Goal: Task Accomplishment & Management: Complete application form

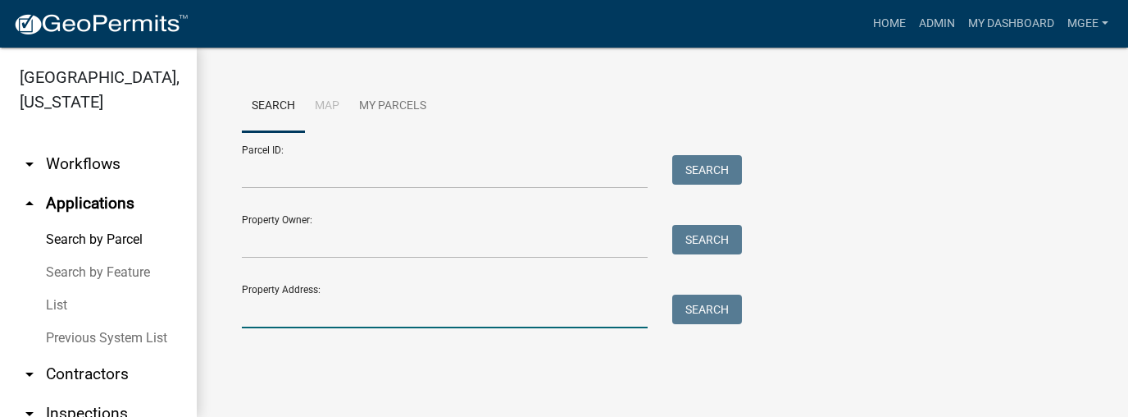
click at [264, 315] on input "Property Address:" at bounding box center [445, 311] width 406 height 34
type input "611 w 300 n"
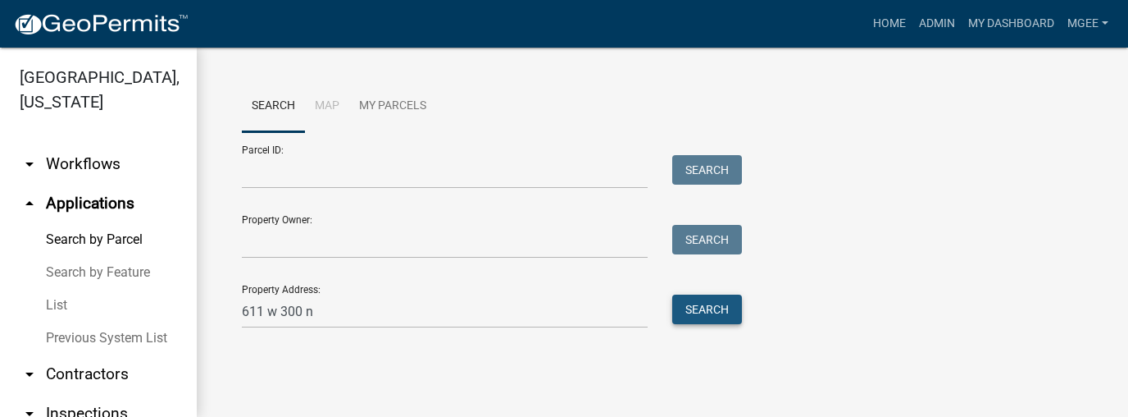
click at [693, 313] on button "Search" at bounding box center [707, 309] width 70 height 30
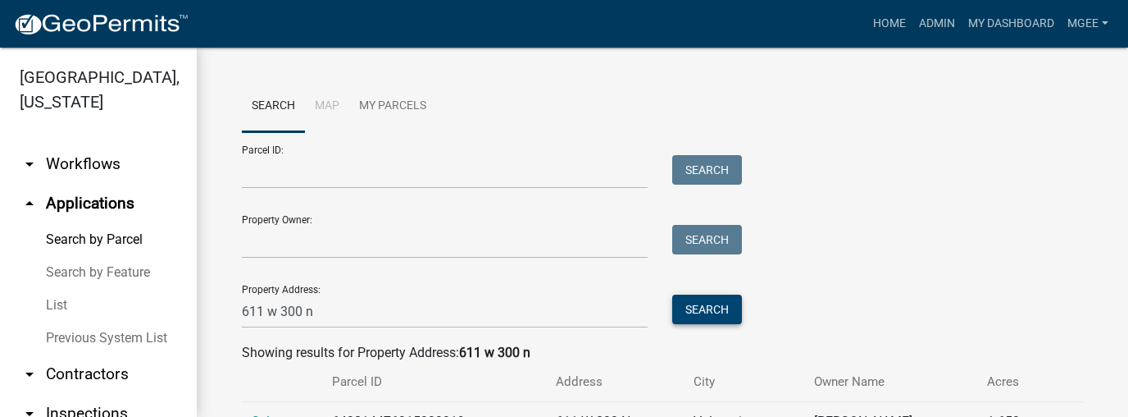
scroll to position [70, 0]
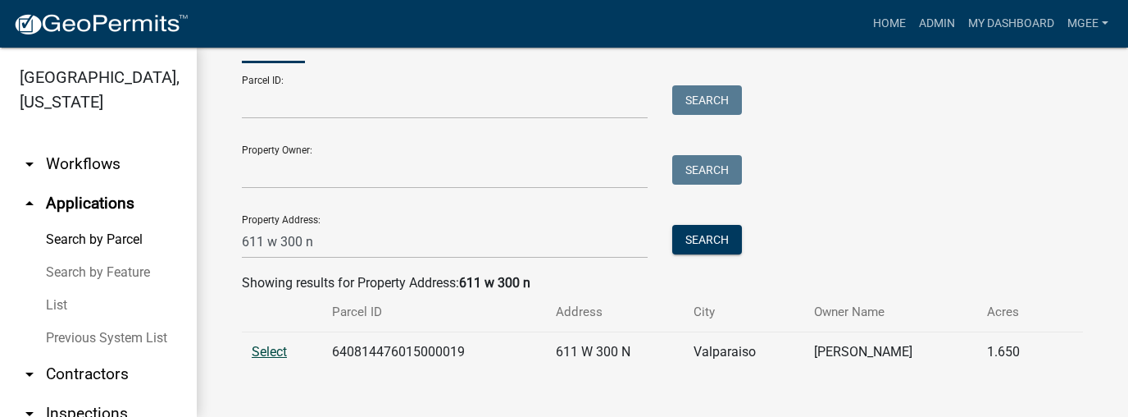
click at [262, 350] on span "Select" at bounding box center [269, 352] width 35 height 16
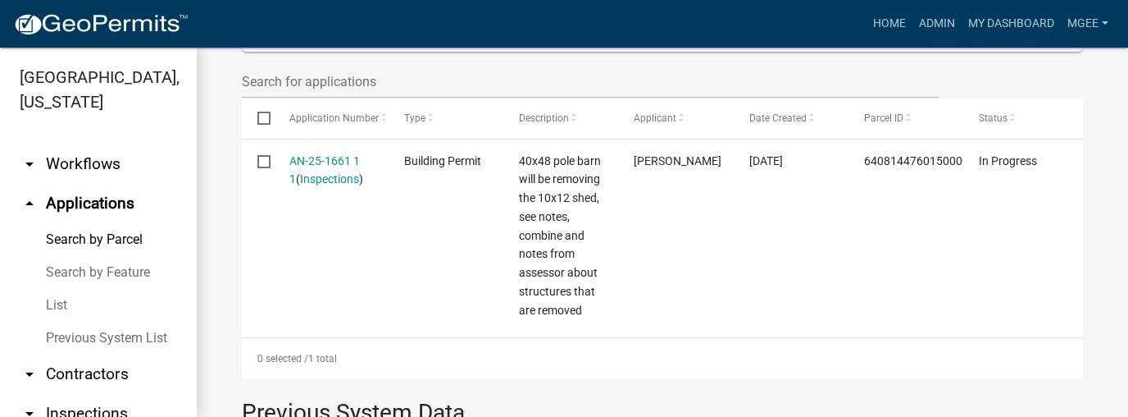
scroll to position [529, 0]
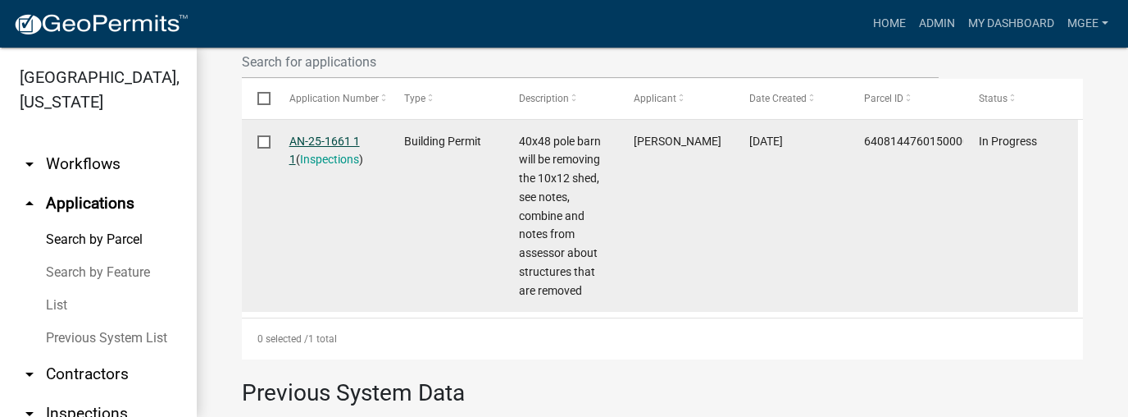
click at [316, 139] on link "AN-25-1661 1 1" at bounding box center [324, 150] width 71 height 32
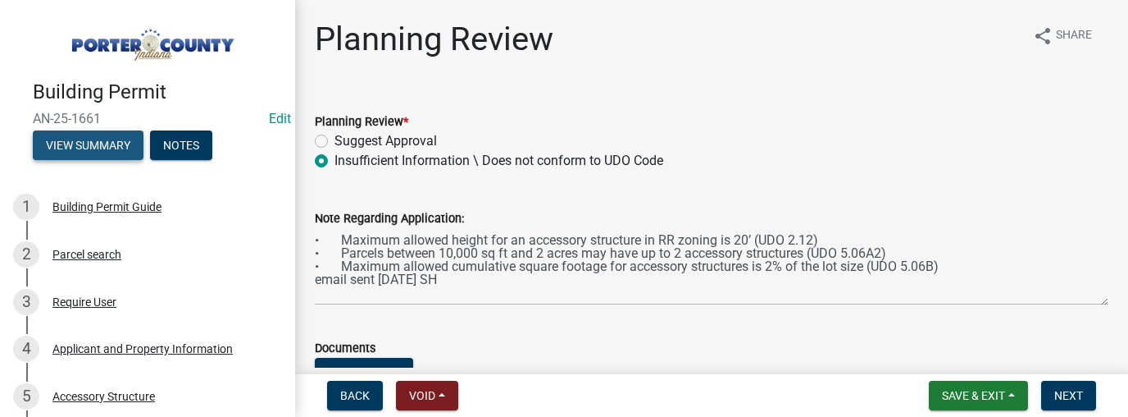
click at [61, 142] on button "View Summary" at bounding box center [88, 145] width 111 height 30
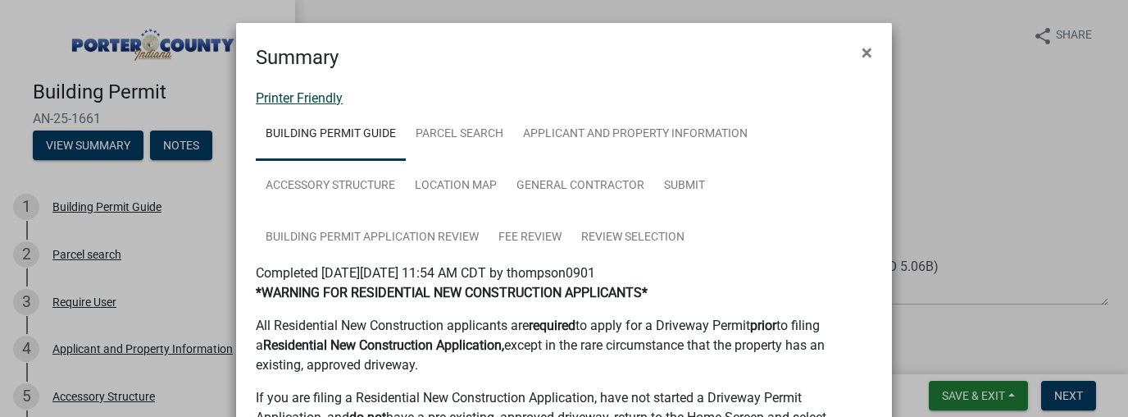
click at [290, 96] on link "Printer Friendly" at bounding box center [299, 98] width 87 height 16
click at [862, 52] on span "×" at bounding box center [867, 52] width 11 height 23
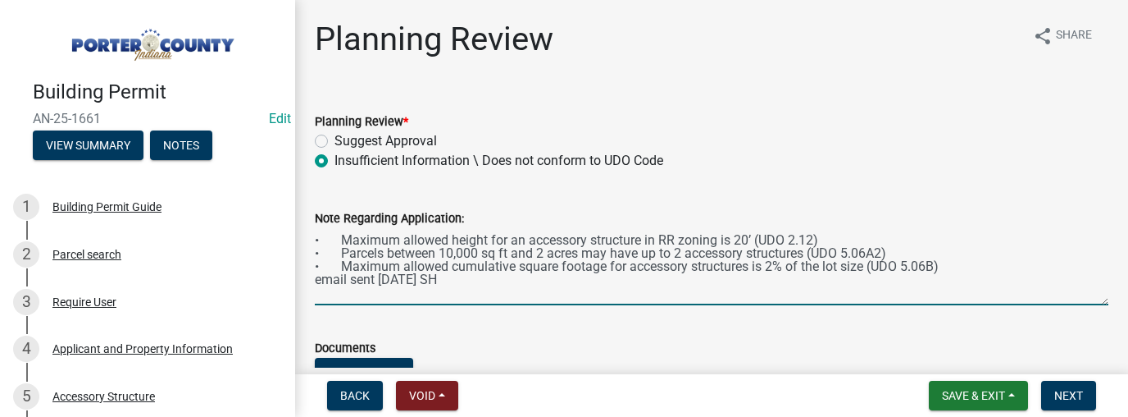
click at [505, 277] on textarea "• Maximum allowed height for an accessory structure in RR zoning is 20’ (UDO 2.…" at bounding box center [712, 266] width 794 height 77
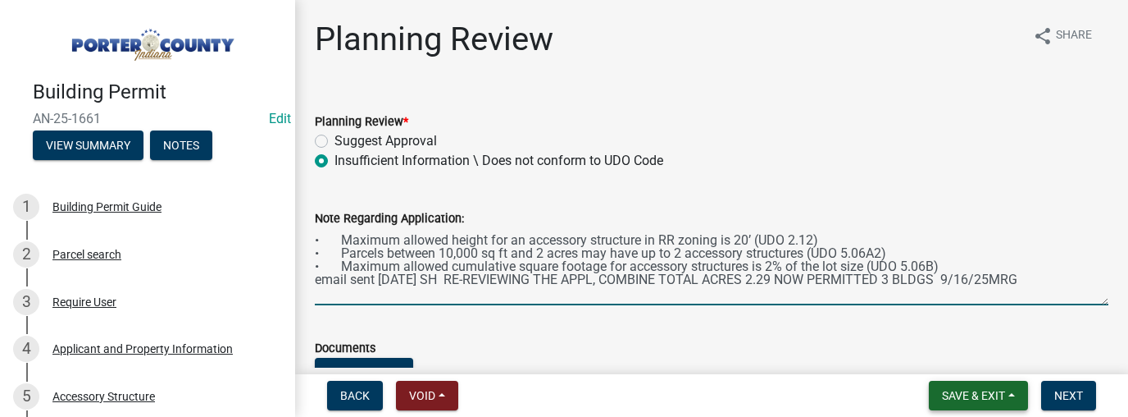
type textarea "• Maximum allowed height for an accessory structure in RR zoning is 20’ (UDO 2.…"
click at [944, 390] on span "Save & Exit" at bounding box center [973, 395] width 63 height 13
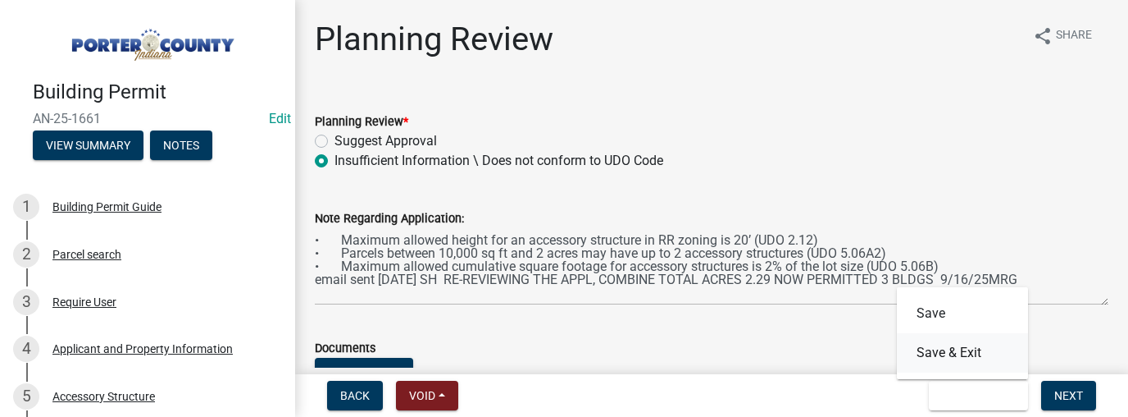
click at [951, 354] on button "Save & Exit" at bounding box center [962, 352] width 131 height 39
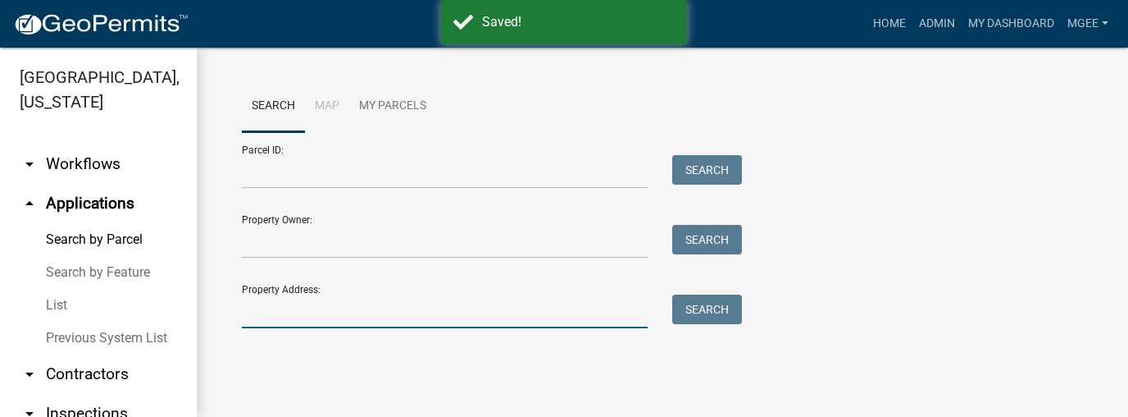
click at [246, 312] on input "Property Address:" at bounding box center [445, 311] width 406 height 34
type input "611 w 300 n"
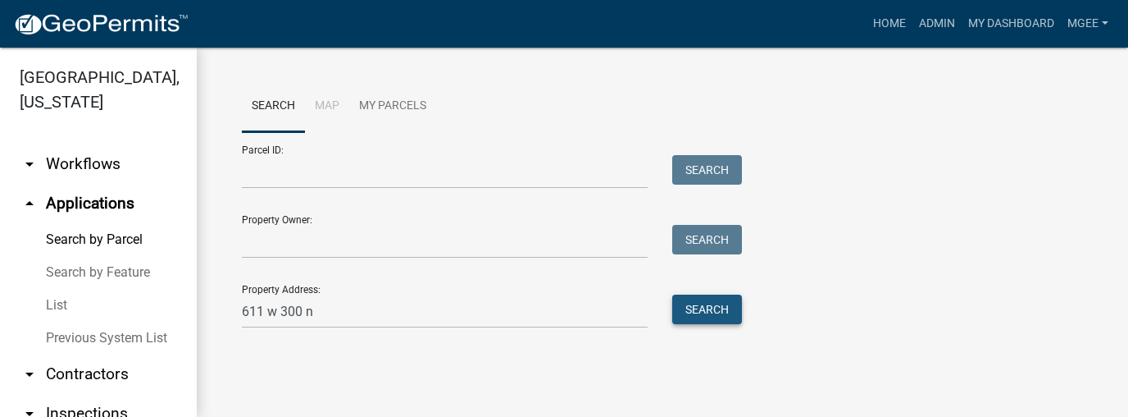
click at [733, 303] on button "Search" at bounding box center [707, 309] width 70 height 30
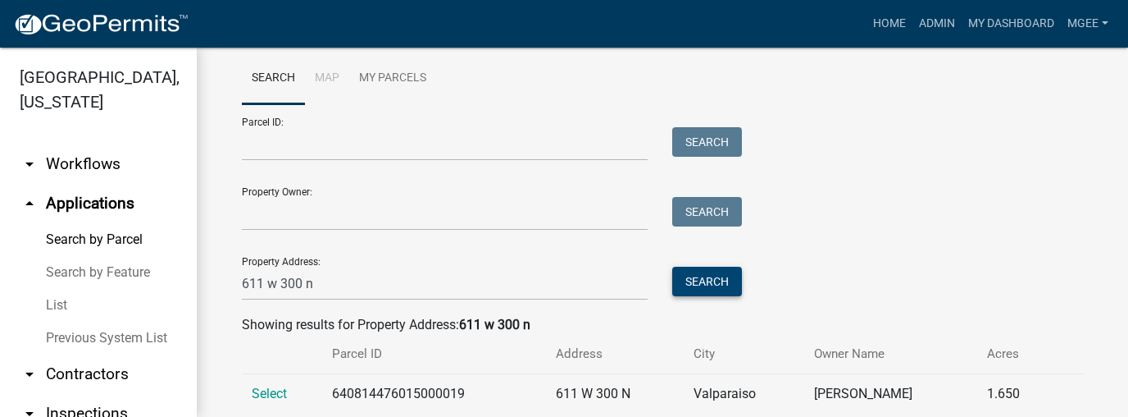
scroll to position [70, 0]
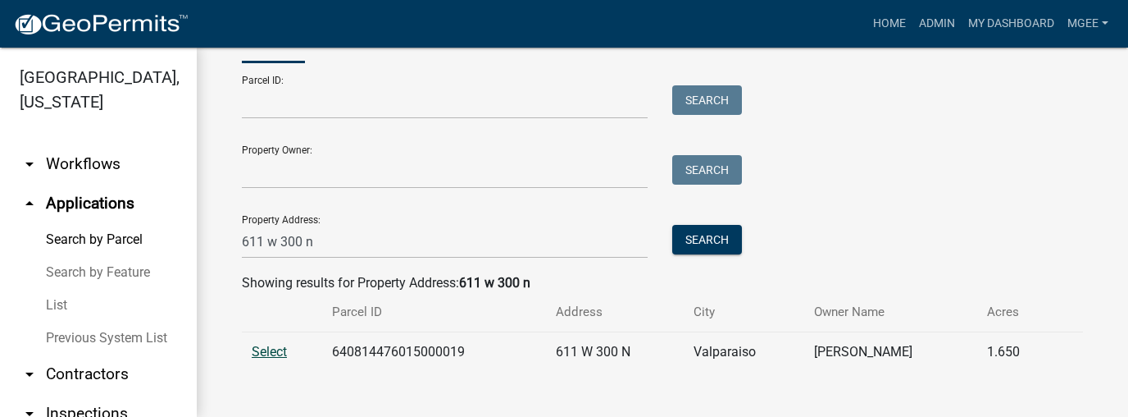
click at [274, 354] on span "Select" at bounding box center [269, 352] width 35 height 16
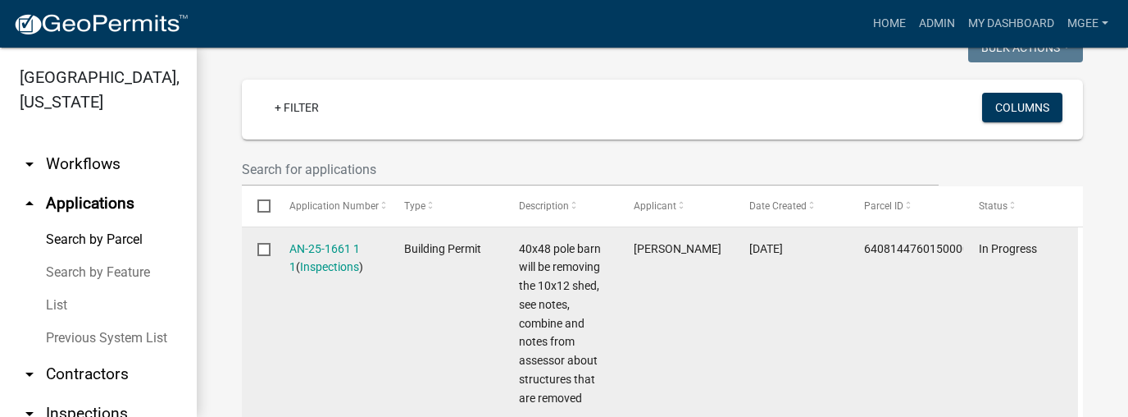
scroll to position [430, 0]
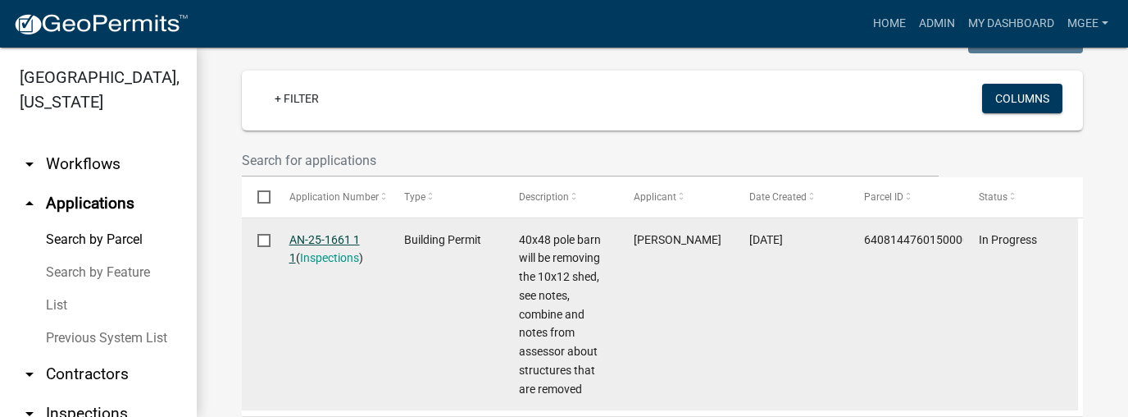
click at [334, 237] on link "AN-25-1661 1 1" at bounding box center [324, 249] width 71 height 32
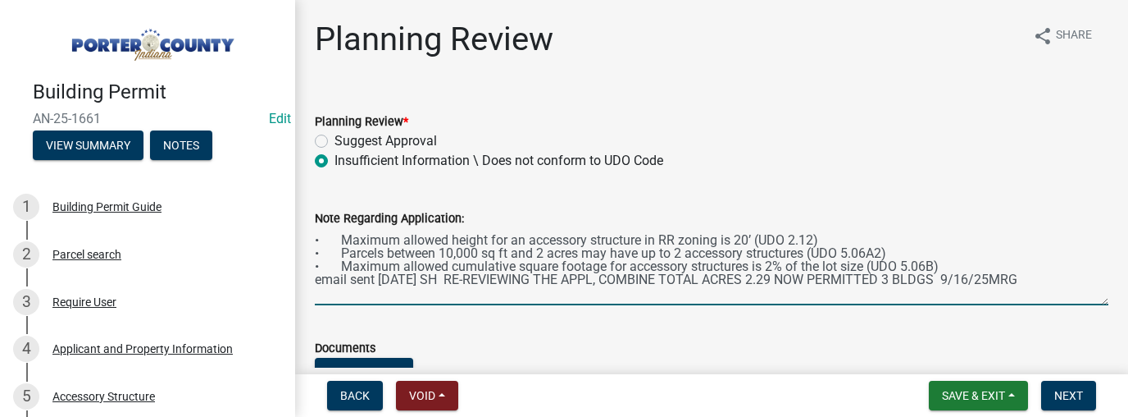
click at [1018, 274] on textarea "• Maximum allowed height for an accessory structure in RR zoning is 20’ (UDO 2.…" at bounding box center [712, 266] width 794 height 77
type textarea "• Maximum allowed height for an accessory structure in RR zoning is 20’ (UDO 2.…"
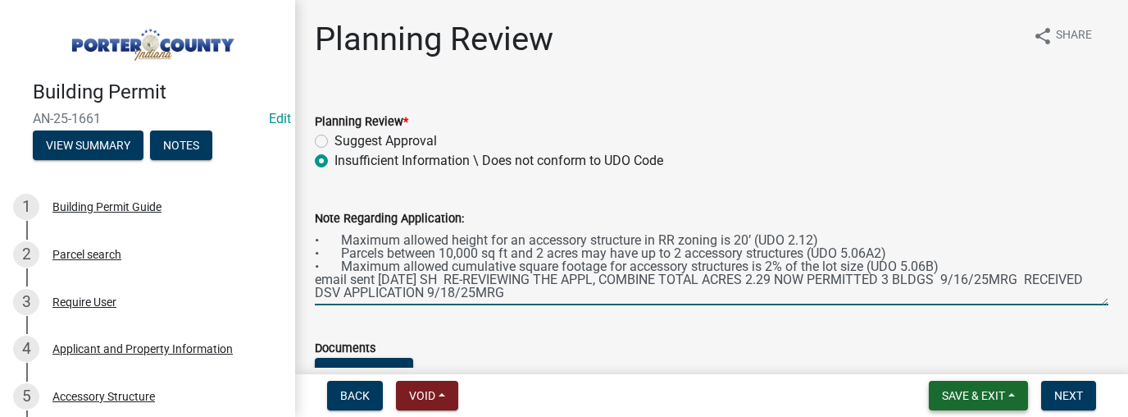
click at [954, 394] on span "Save & Exit" at bounding box center [973, 395] width 63 height 13
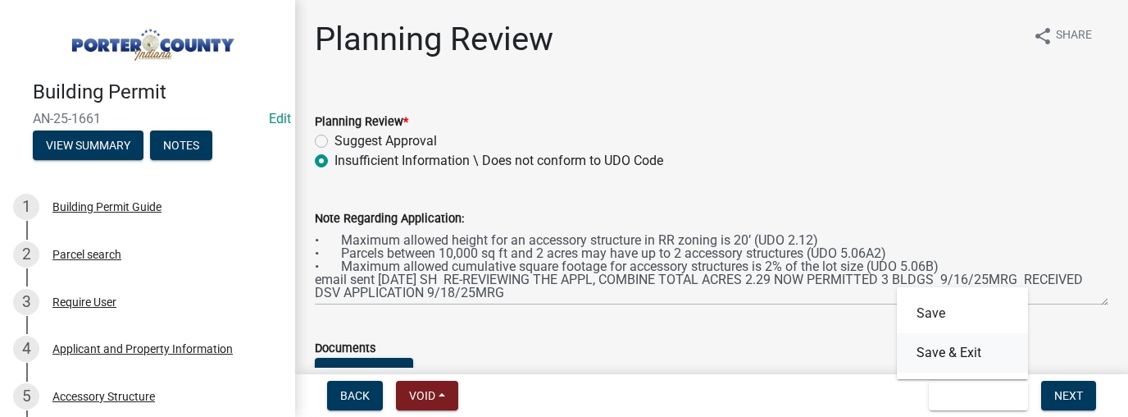
click at [958, 359] on button "Save & Exit" at bounding box center [962, 352] width 131 height 39
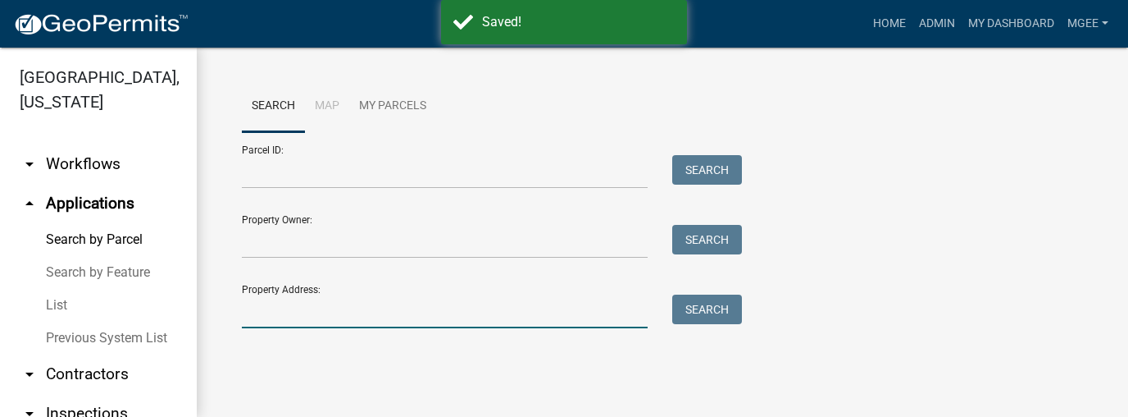
click at [328, 300] on input "Property Address:" at bounding box center [445, 311] width 406 height 34
type input "611 w 300 n"
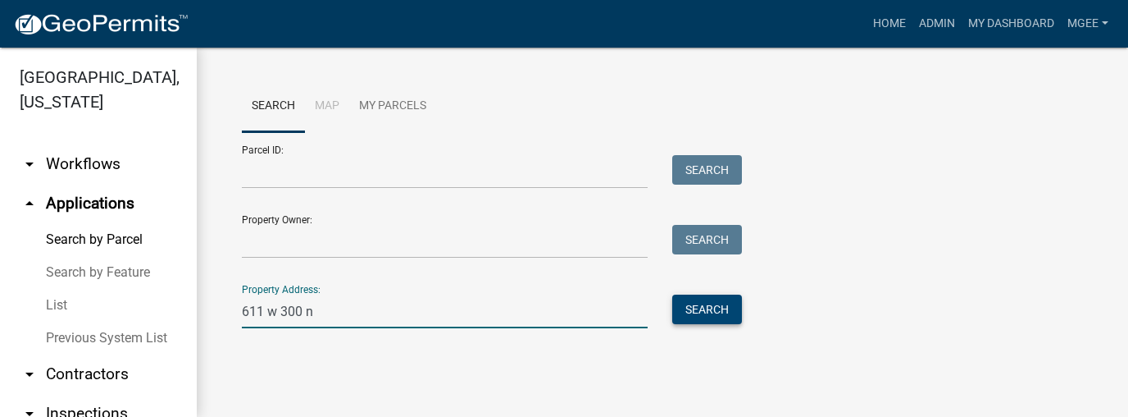
click at [695, 304] on button "Search" at bounding box center [707, 309] width 70 height 30
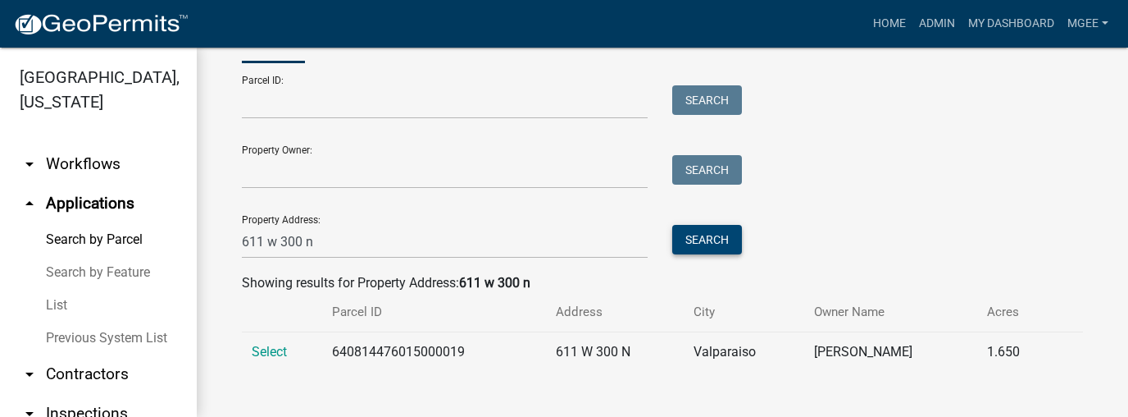
scroll to position [70, 0]
click at [266, 349] on span "Select" at bounding box center [269, 352] width 35 height 16
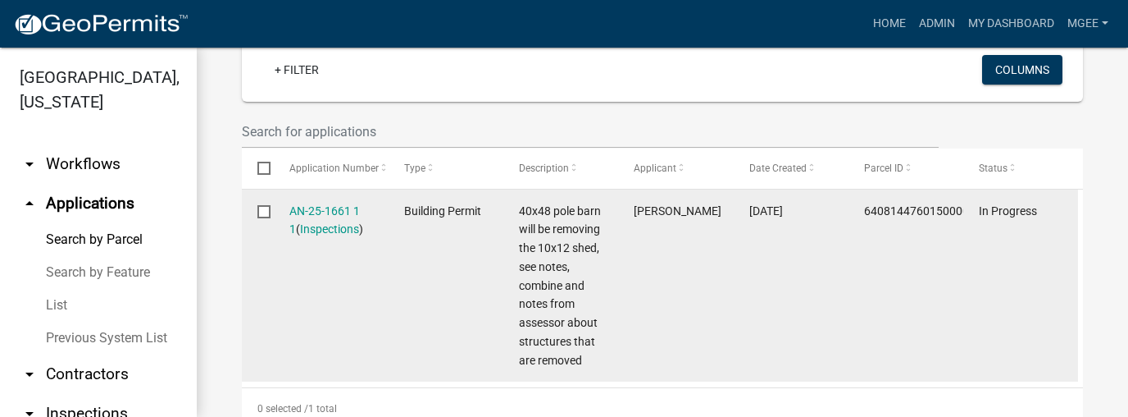
scroll to position [496, 0]
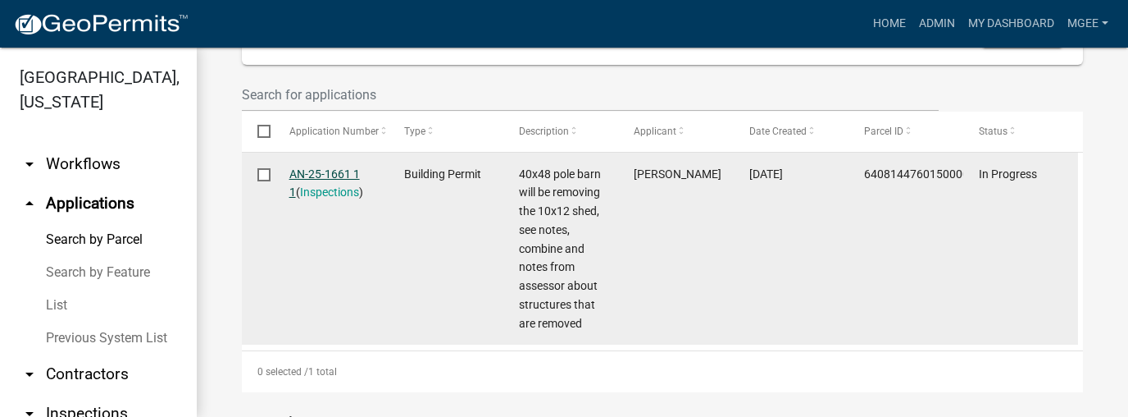
click at [320, 175] on link "AN-25-1661 1 1" at bounding box center [324, 183] width 71 height 32
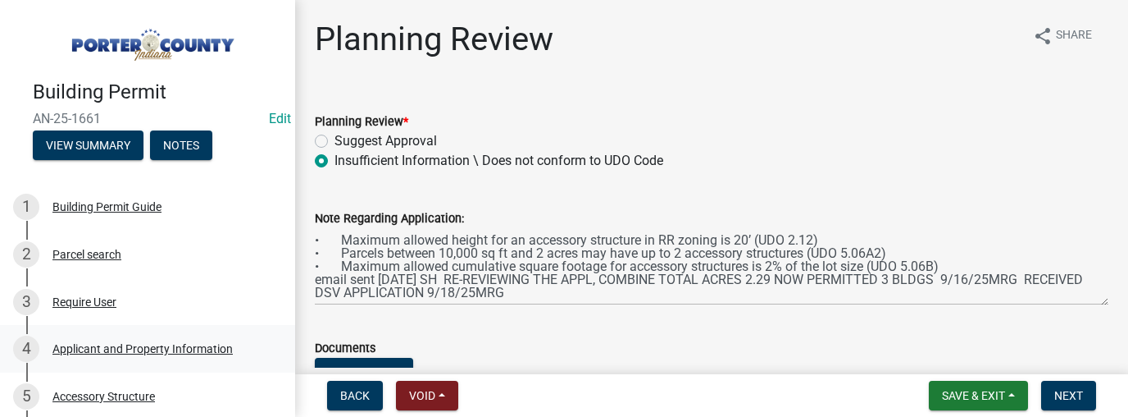
click at [72, 346] on div "Applicant and Property Information" at bounding box center [142, 348] width 180 height 11
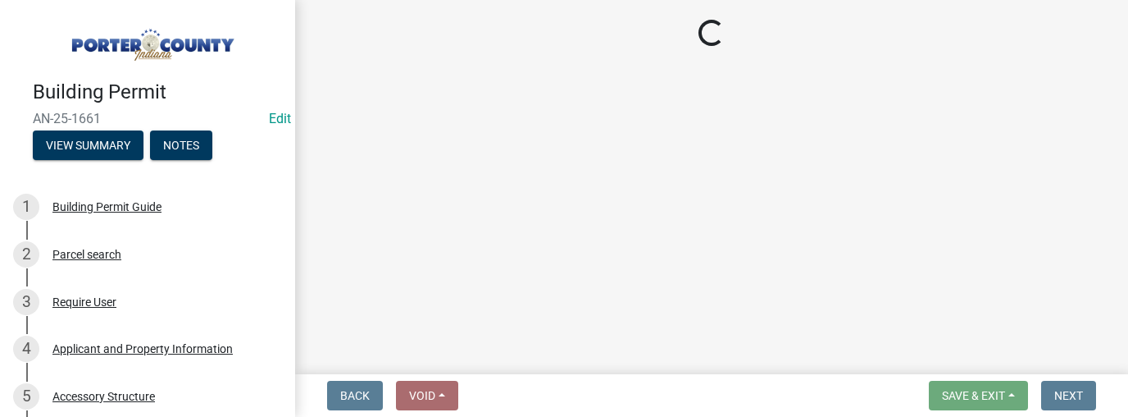
select select "4e6cbcac-7d48-4f78-b019-902ed53214cd"
select select "ea6751d4-6bf7-4a16-89ee-f7801ab82aa1"
select select "92efe679-05f4-414a-9426-51627fba5de6"
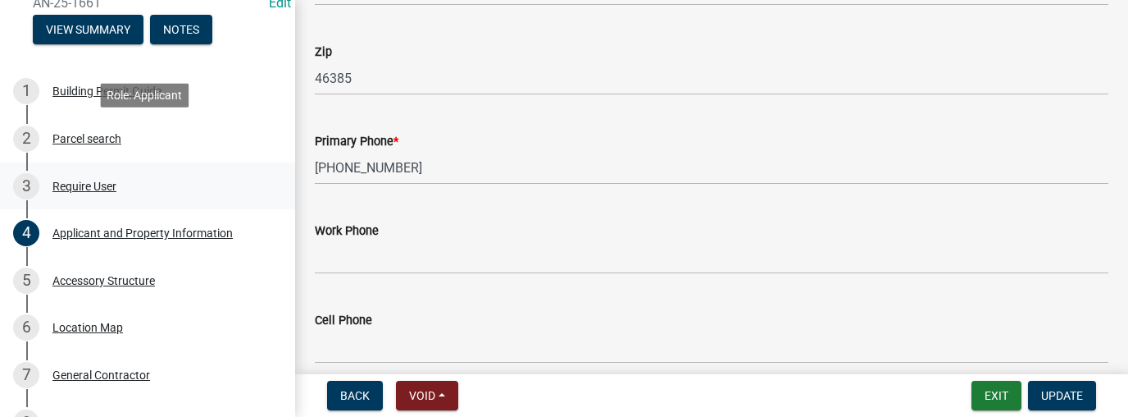
scroll to position [164, 0]
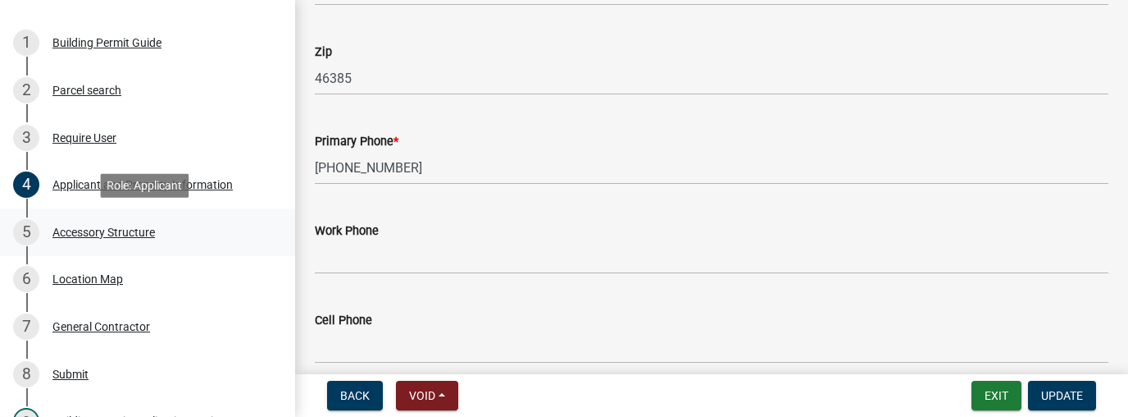
drag, startPoint x: 107, startPoint y: 234, endPoint x: 152, endPoint y: 233, distance: 45.1
click at [107, 234] on div "Accessory Structure" at bounding box center [103, 231] width 102 height 11
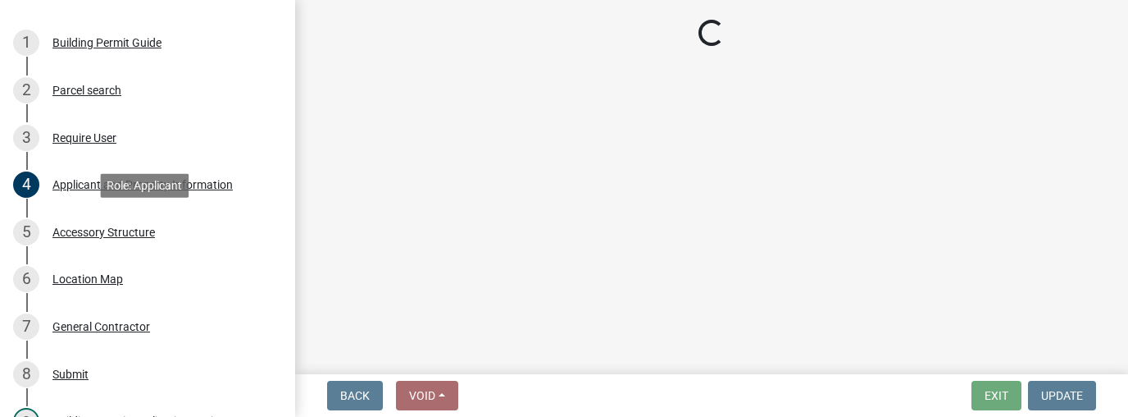
scroll to position [0, 0]
select select "de31ad38-eab4-417a-a8ac-eccf8406b967"
select select "968dc824-c675-4889-9261-eecf15873776"
select select "f445a0ba-bd7f-4793-84a4-aa7237a6abf8"
select select "d63a0ebc-b44d-481d-ab70-ec75eba29316"
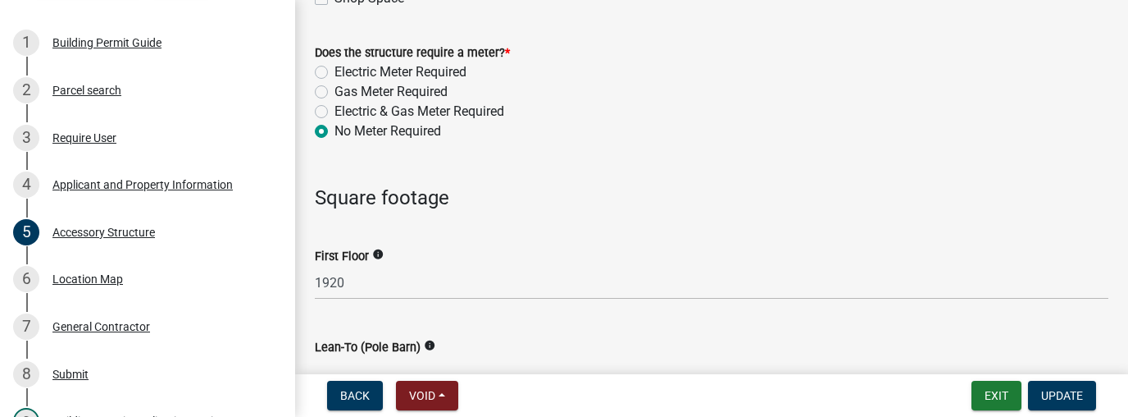
scroll to position [1279, 0]
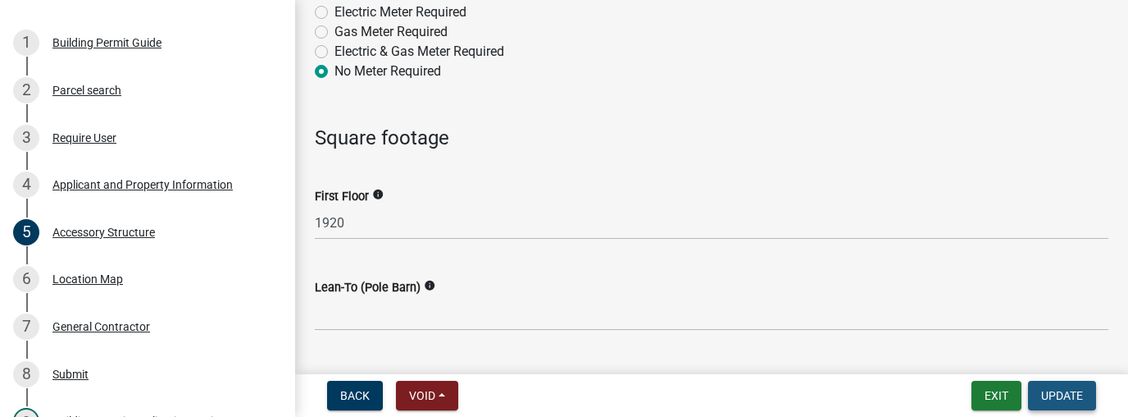
click at [1067, 398] on span "Update" at bounding box center [1062, 395] width 42 height 13
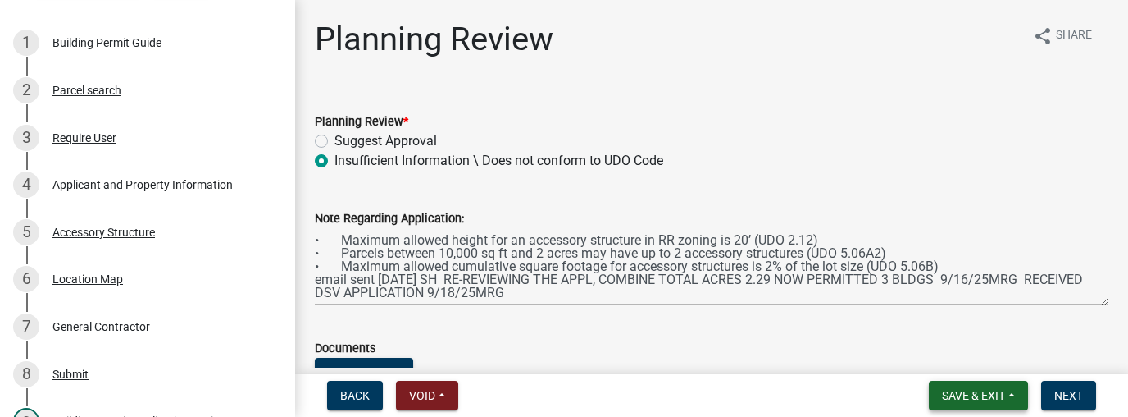
click at [986, 403] on button "Save & Exit" at bounding box center [978, 395] width 99 height 30
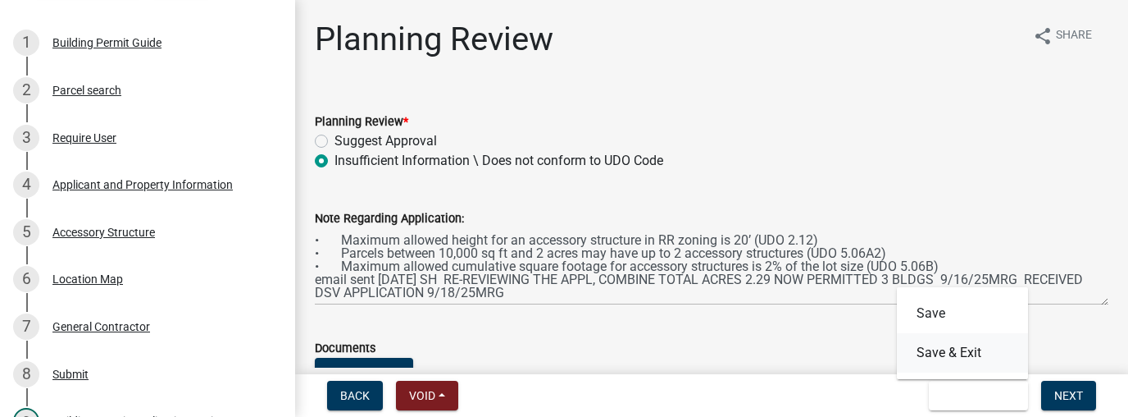
click at [977, 362] on button "Save & Exit" at bounding box center [962, 352] width 131 height 39
